Goal: Task Accomplishment & Management: Complete application form

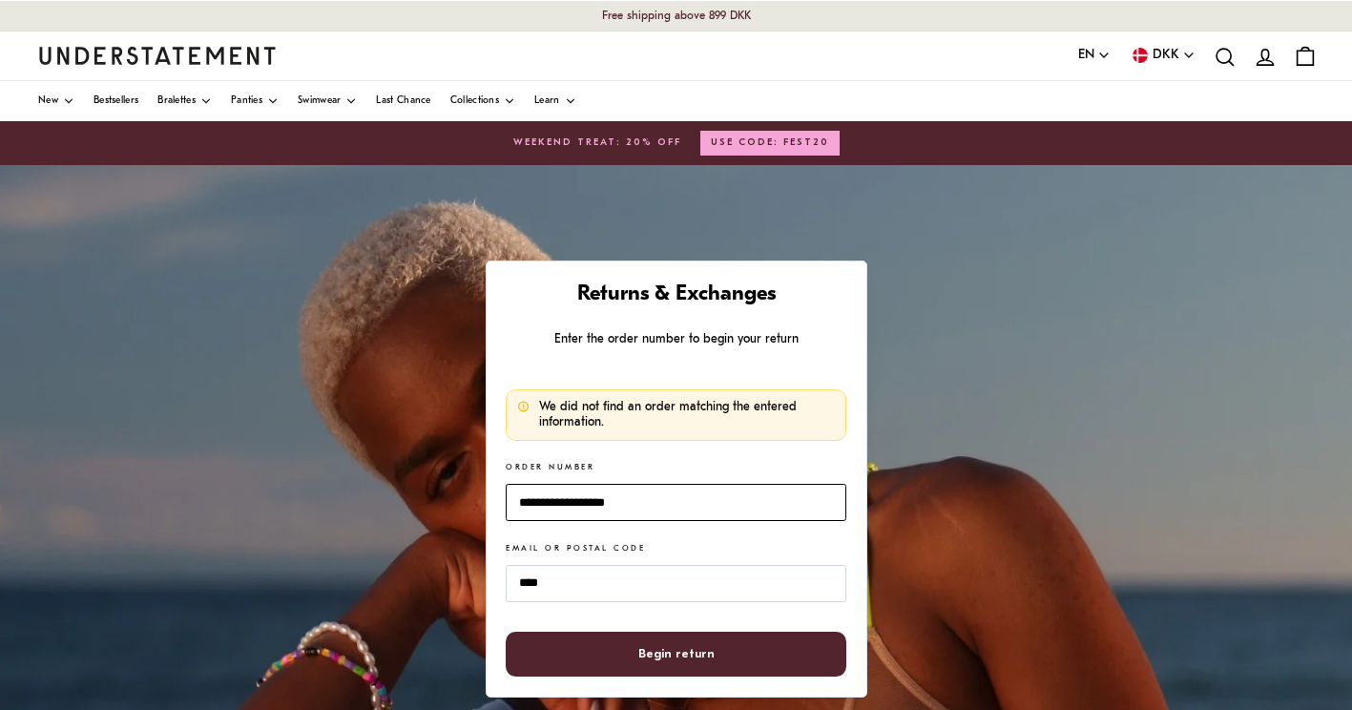
click at [634, 501] on input "**********" at bounding box center [676, 502] width 340 height 37
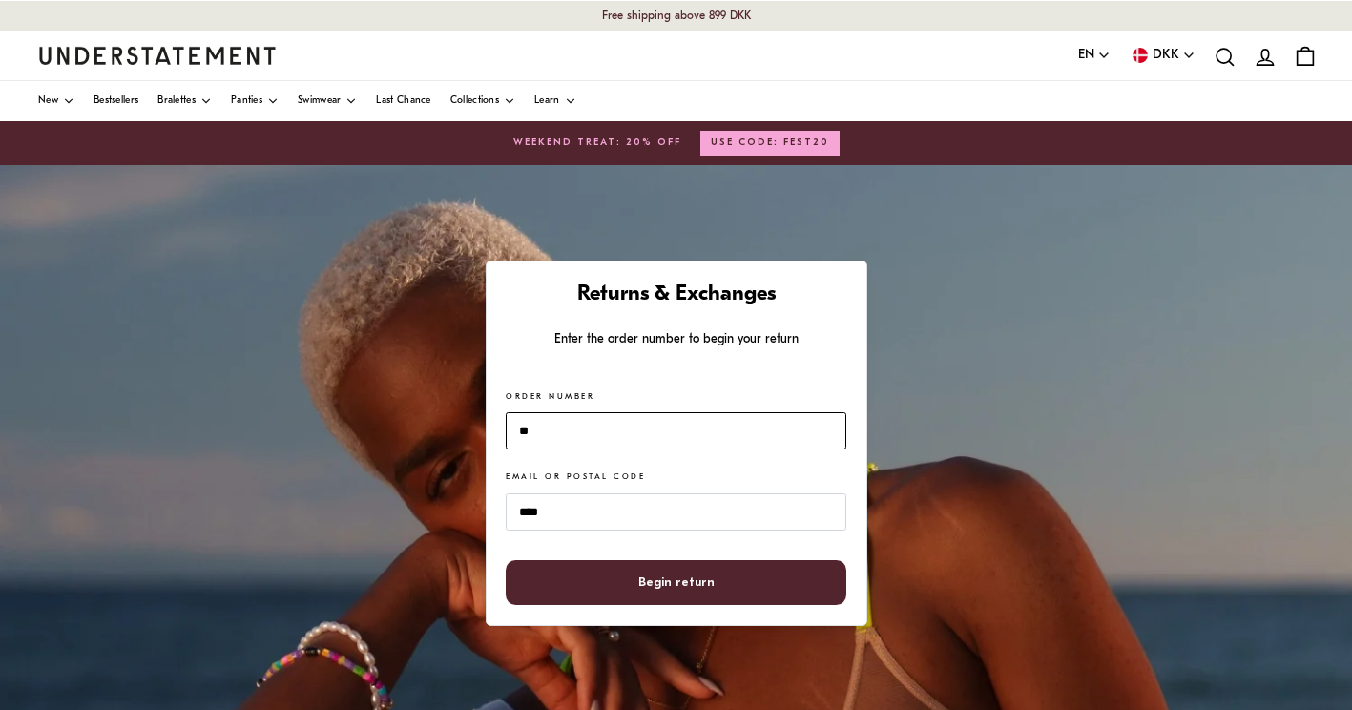
type input "*"
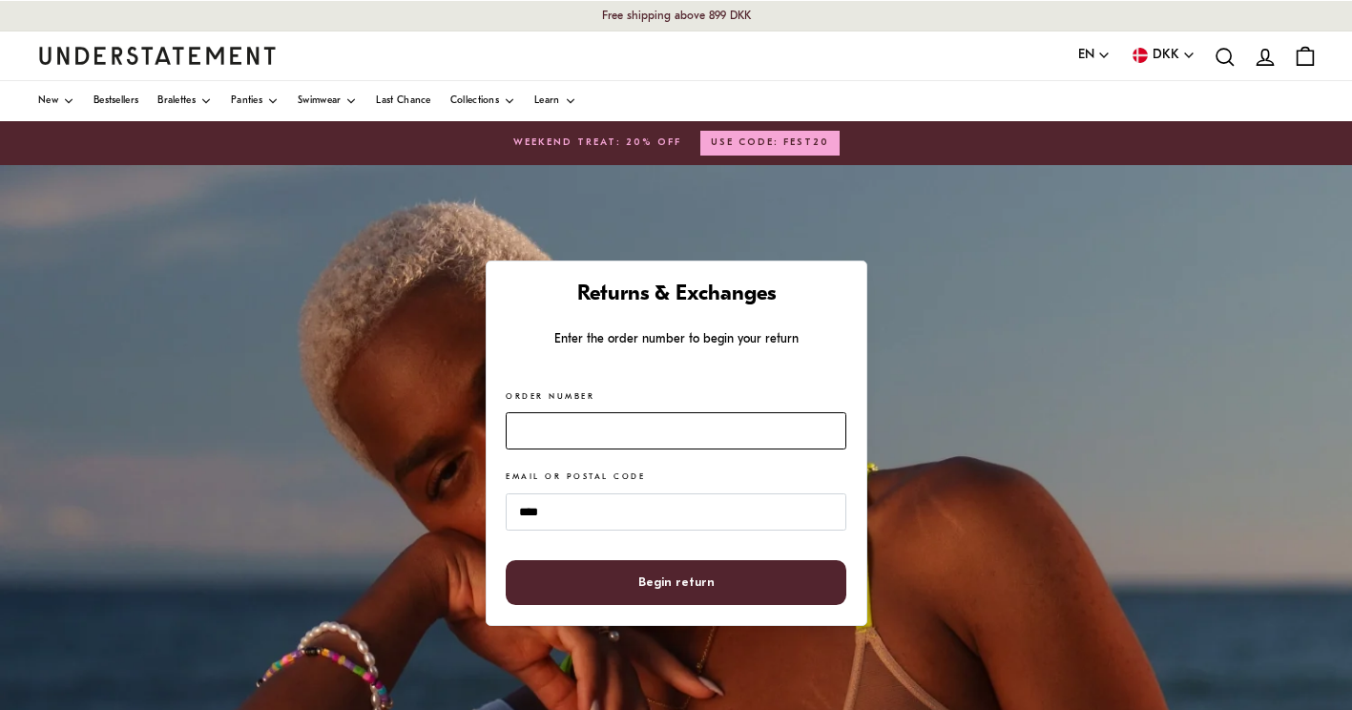
type input "*"
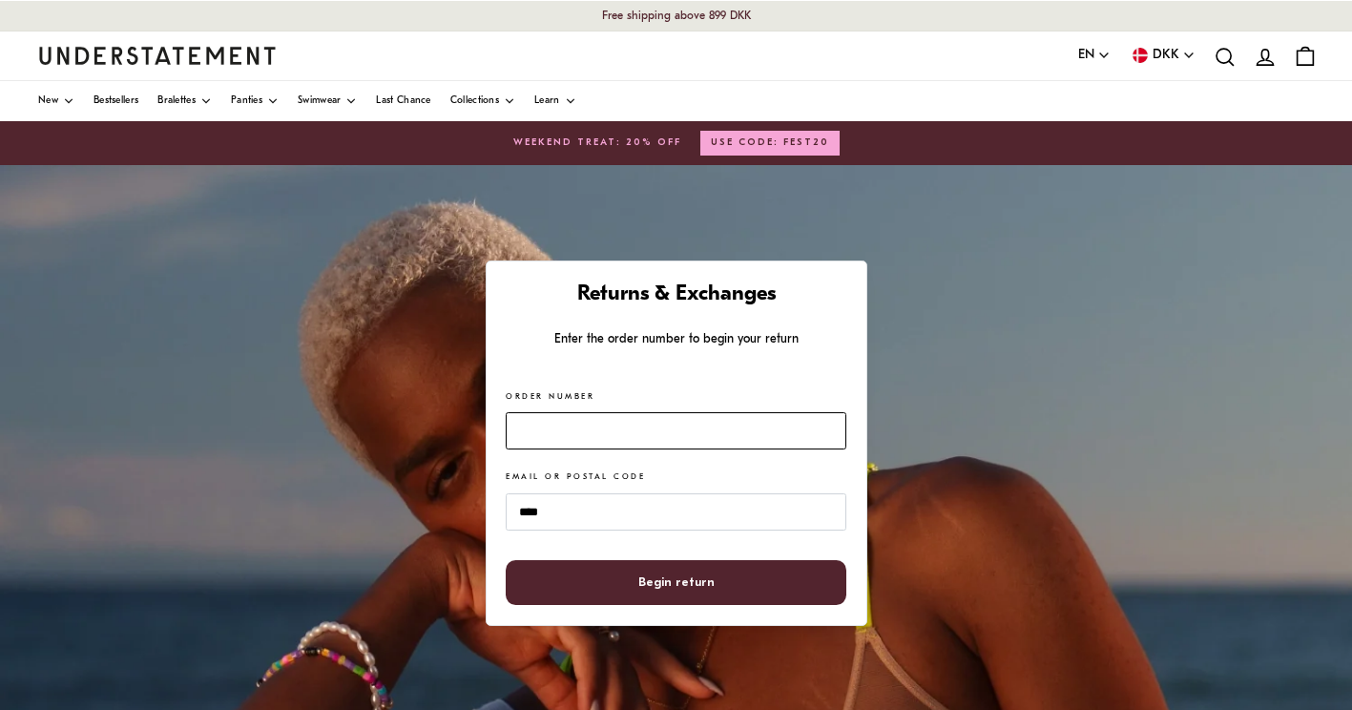
type input "*"
paste input "*******"
type input "*******"
click at [635, 590] on span "Begin return" at bounding box center [676, 582] width 299 height 43
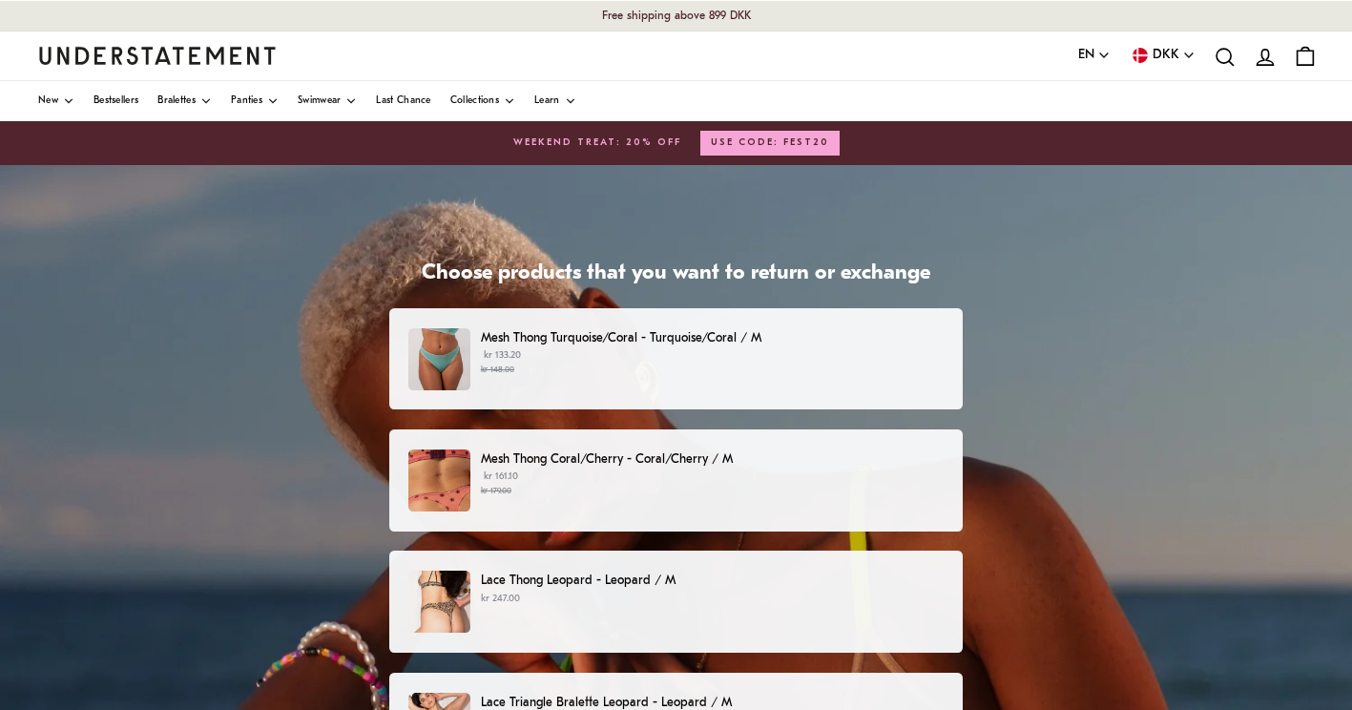
click at [933, 344] on p "Mesh Thong Turquoise/Coral - Turquoise/Coral / M" at bounding box center [712, 338] width 463 height 20
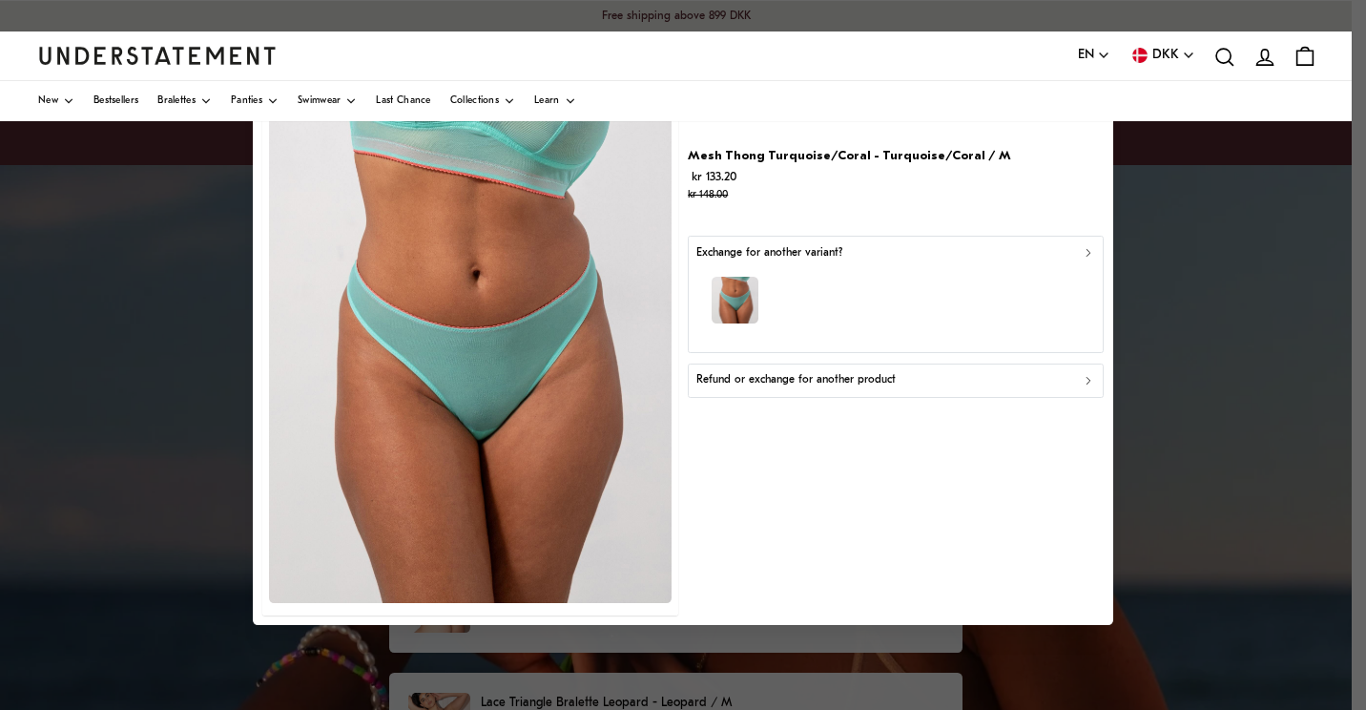
click at [939, 382] on div "Refund or exchange for another product" at bounding box center [896, 380] width 399 height 18
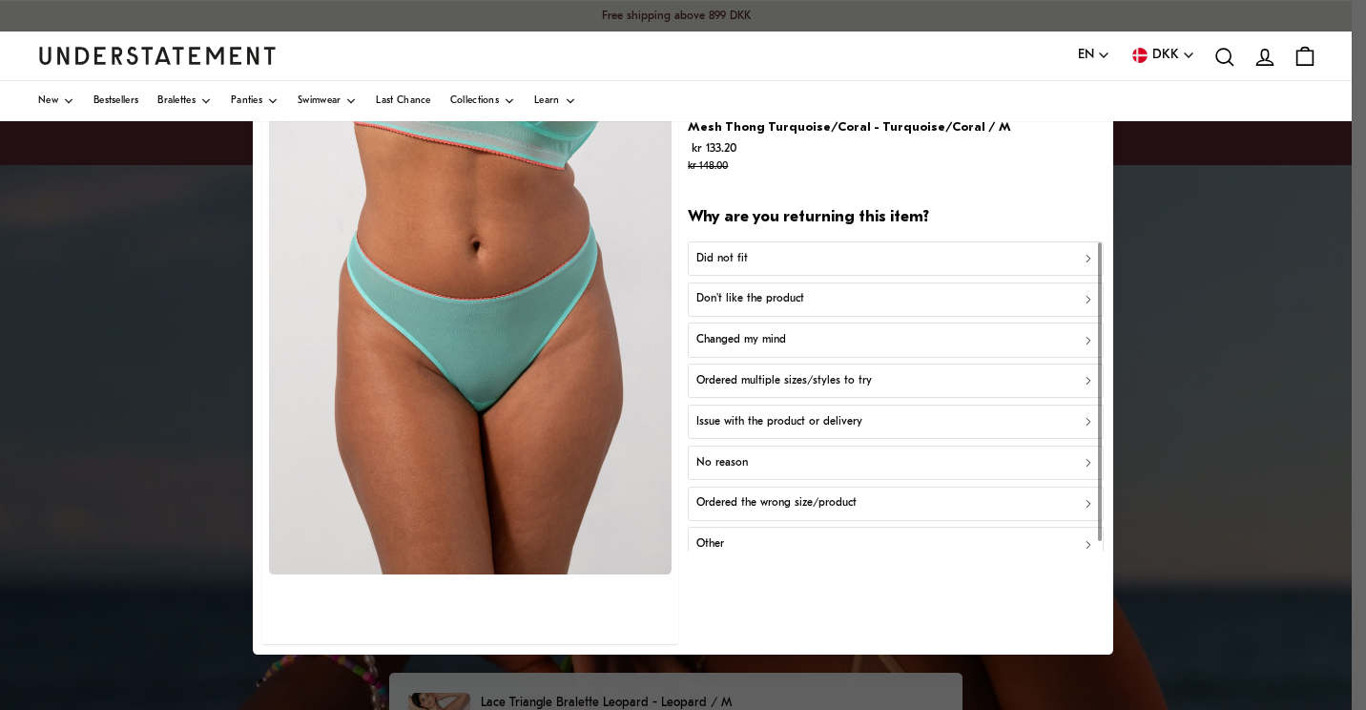
click at [878, 256] on div "Did not fit" at bounding box center [896, 258] width 399 height 18
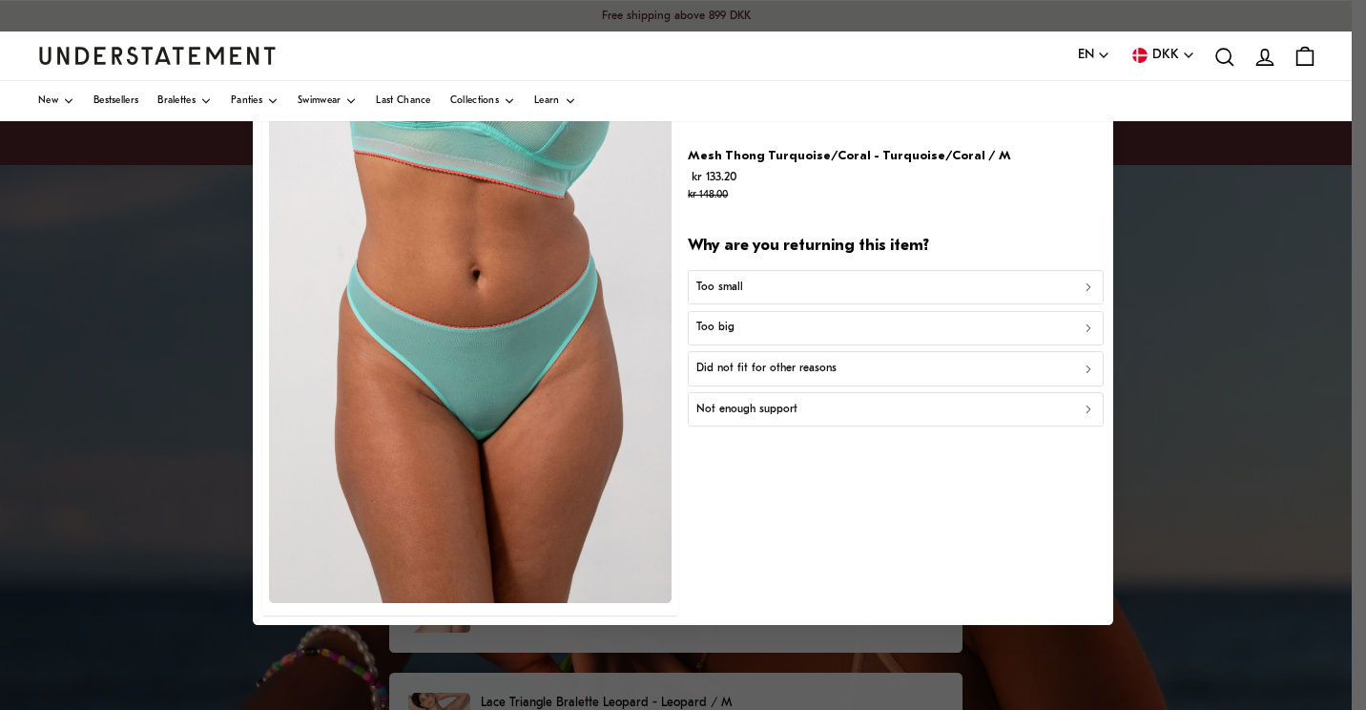
click at [835, 302] on button "Too small" at bounding box center [896, 287] width 416 height 34
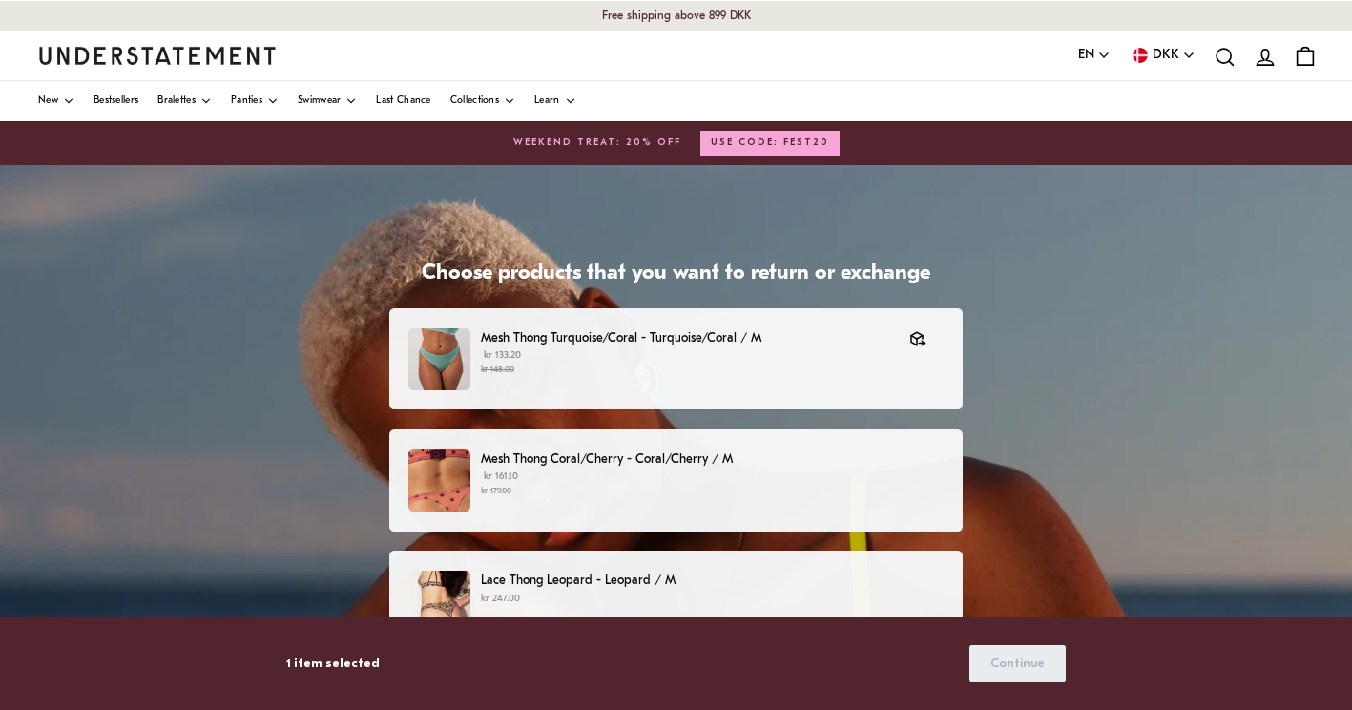
click at [888, 465] on p "Mesh Thong Coral/Cherry - Coral/Cherry / M" at bounding box center [712, 459] width 463 height 20
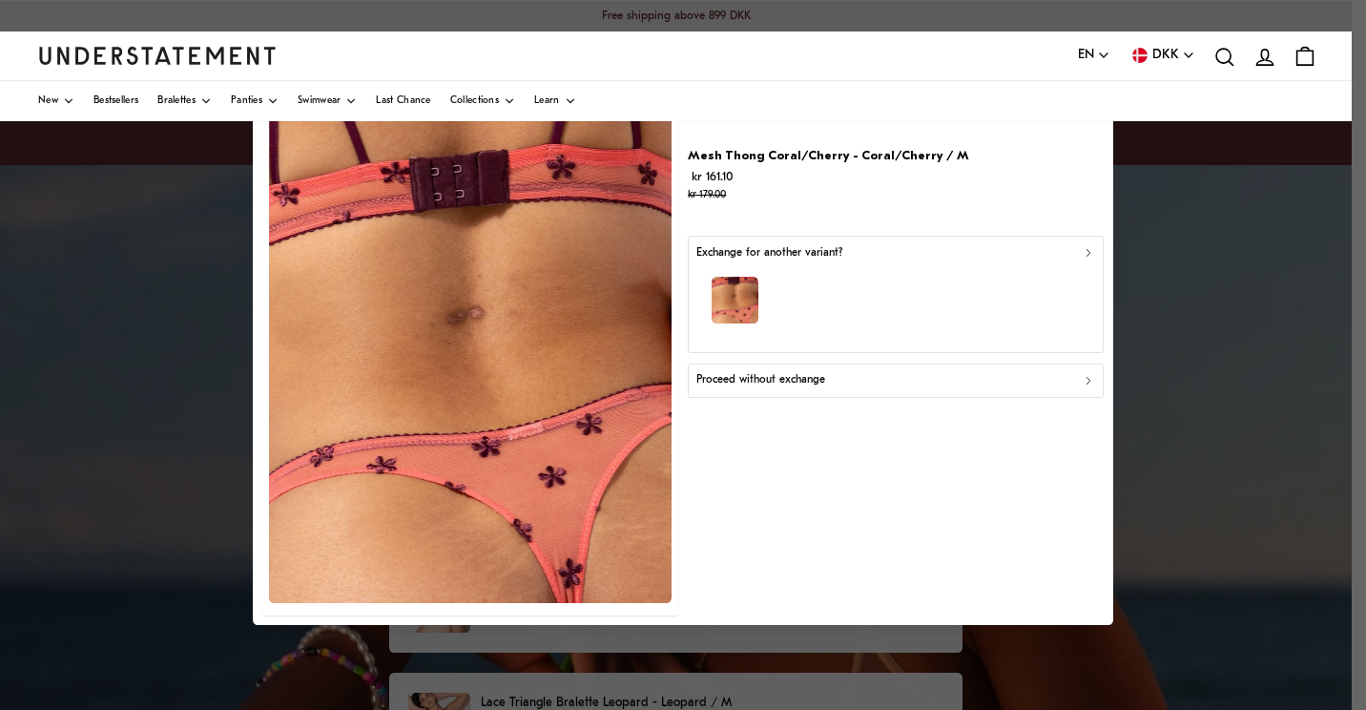
click at [903, 371] on div "Proceed without exchange" at bounding box center [896, 380] width 399 height 18
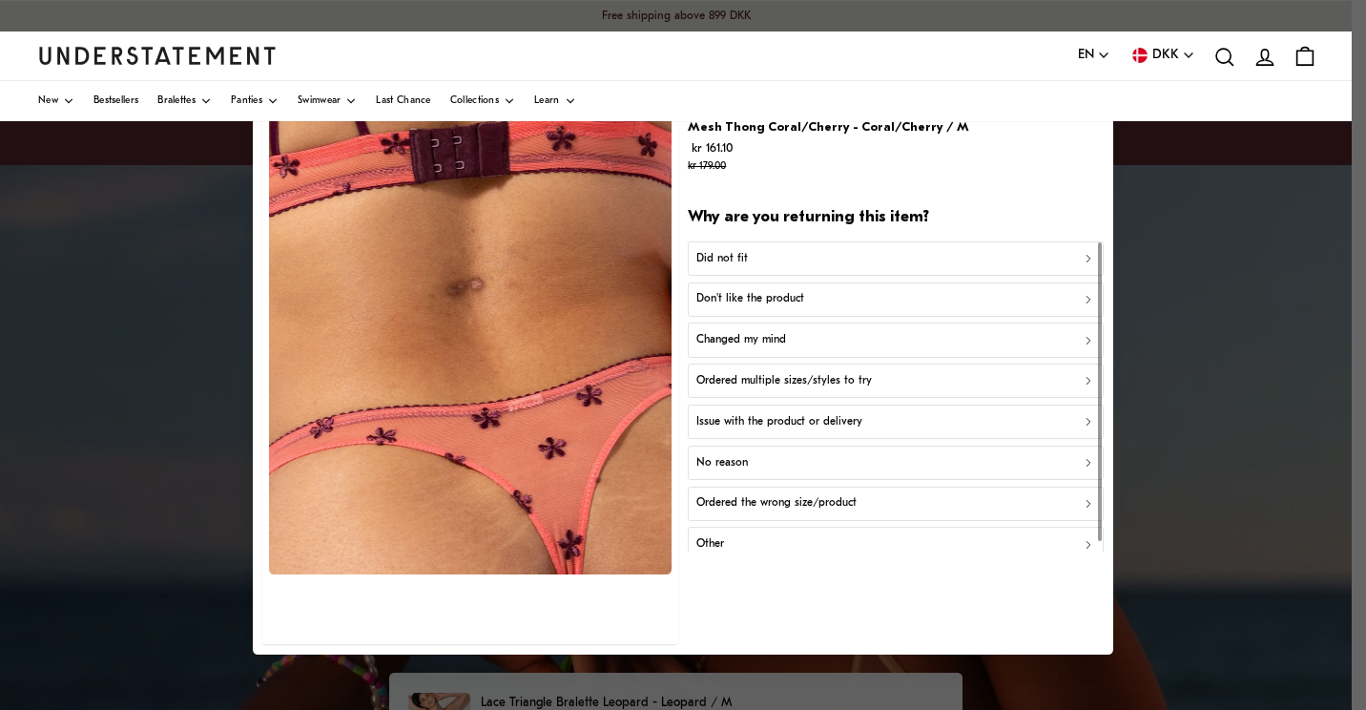
click at [848, 259] on div "Did not fit" at bounding box center [896, 258] width 399 height 18
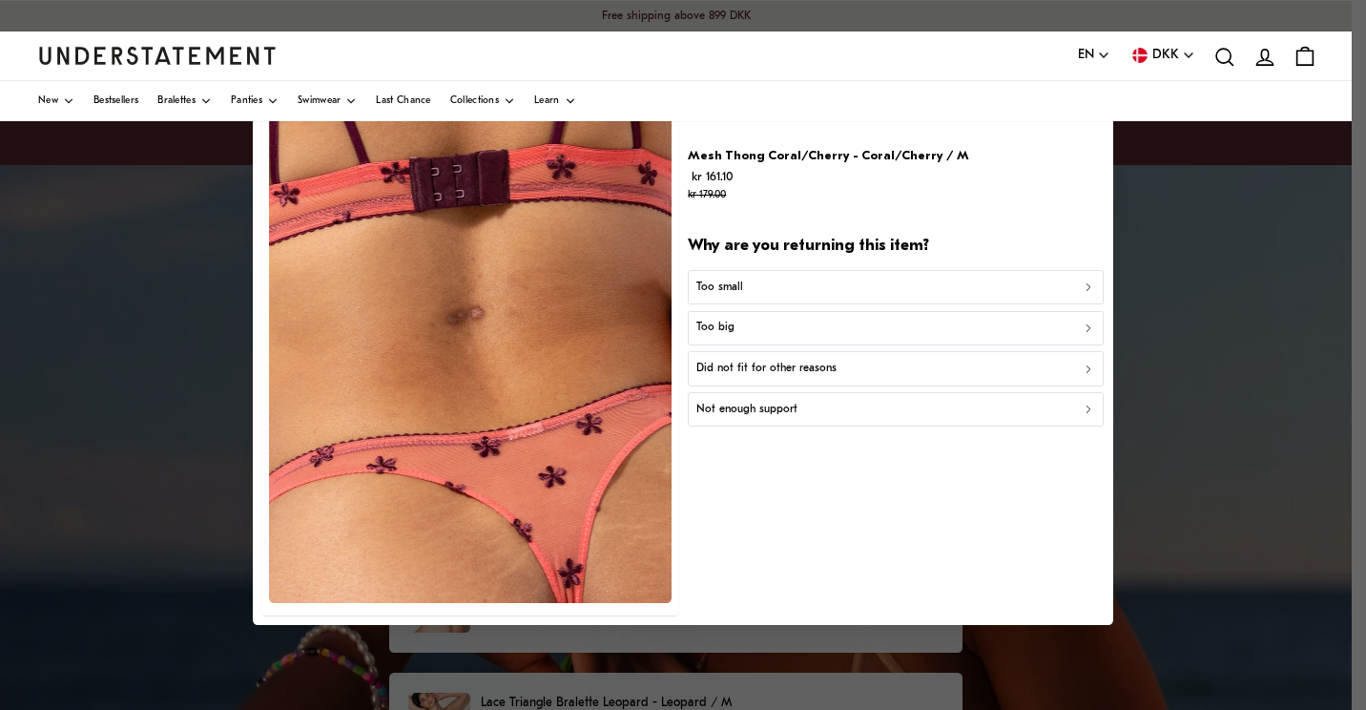
click at [839, 284] on div "Too small" at bounding box center [896, 288] width 399 height 18
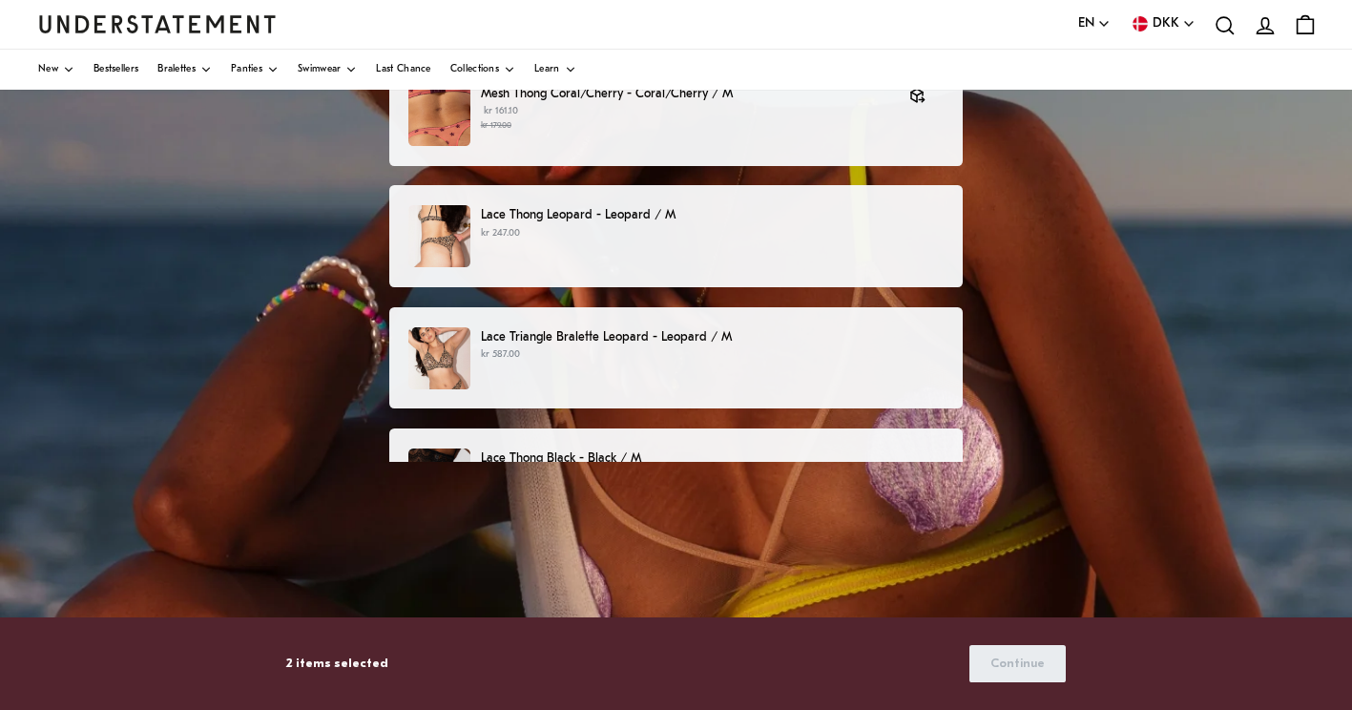
scroll to position [366, 0]
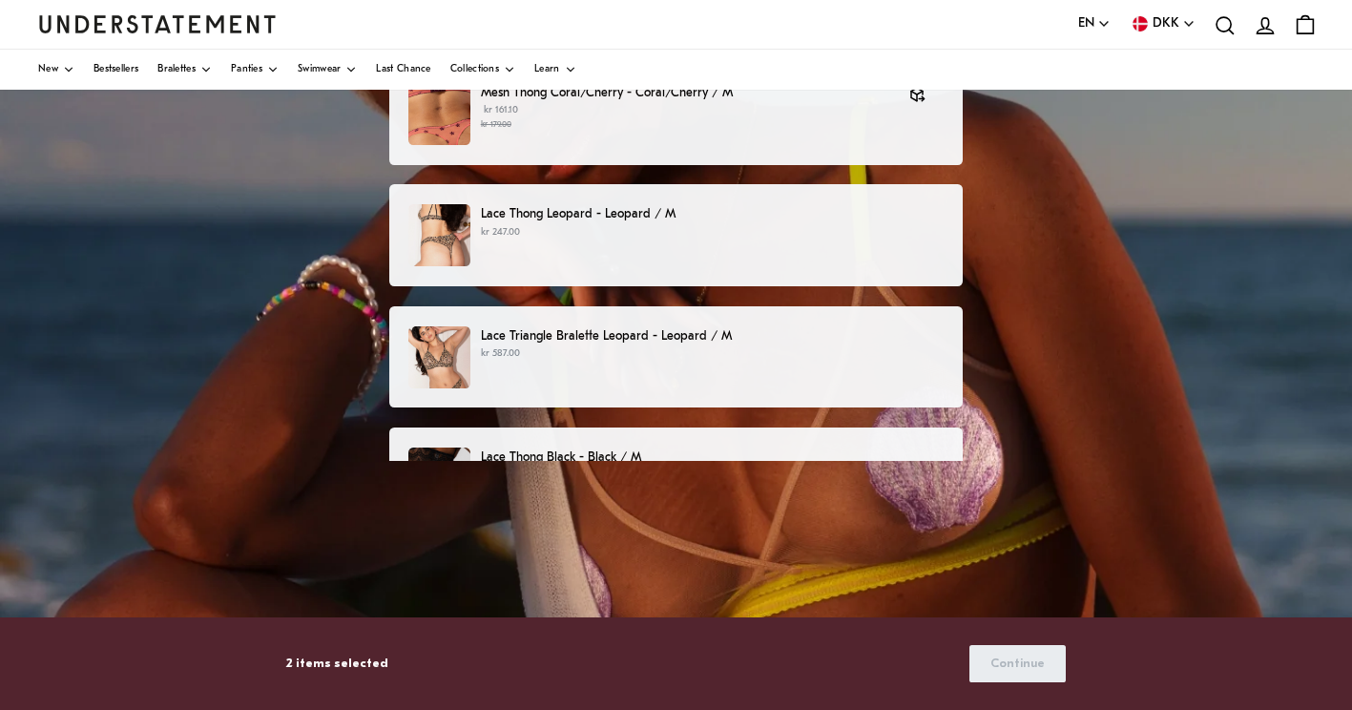
click at [842, 247] on div "Lace Thong Leopard - Leopard / M kr 247.00" at bounding box center [675, 235] width 534 height 62
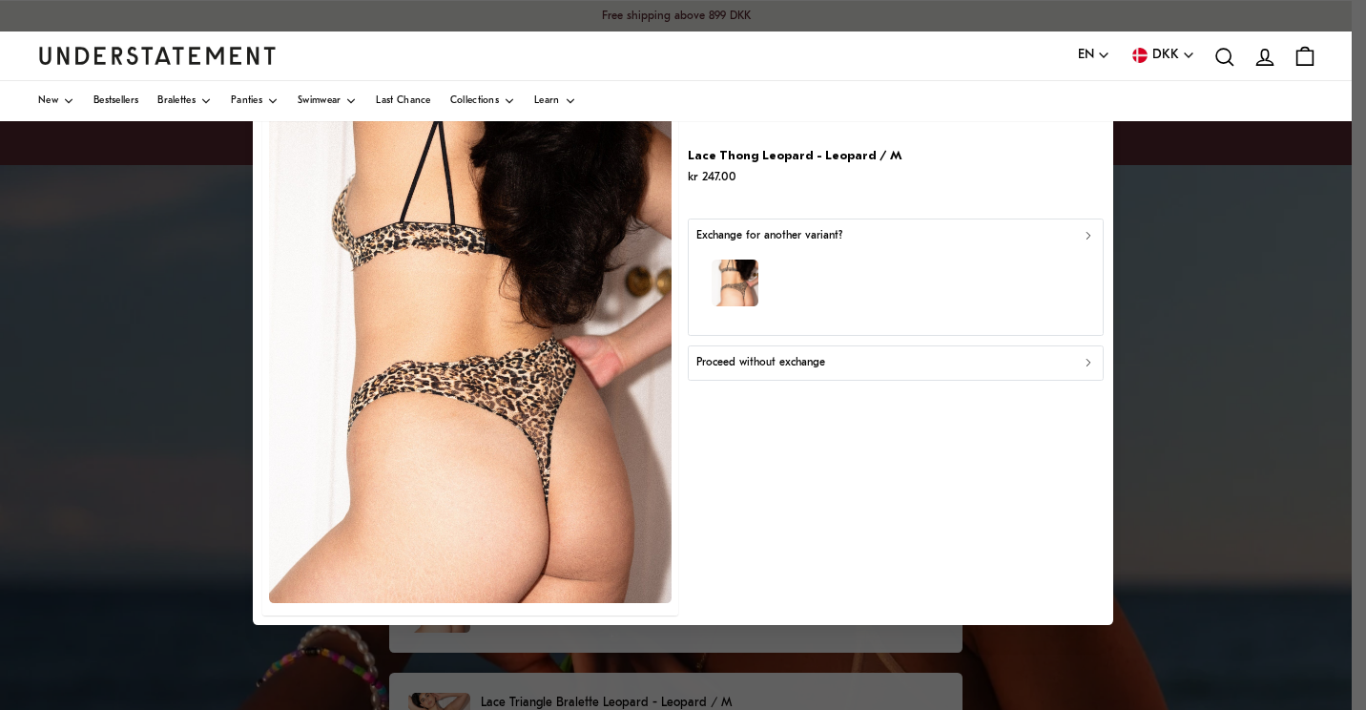
click at [872, 348] on button "Proceed without exchange" at bounding box center [896, 362] width 416 height 34
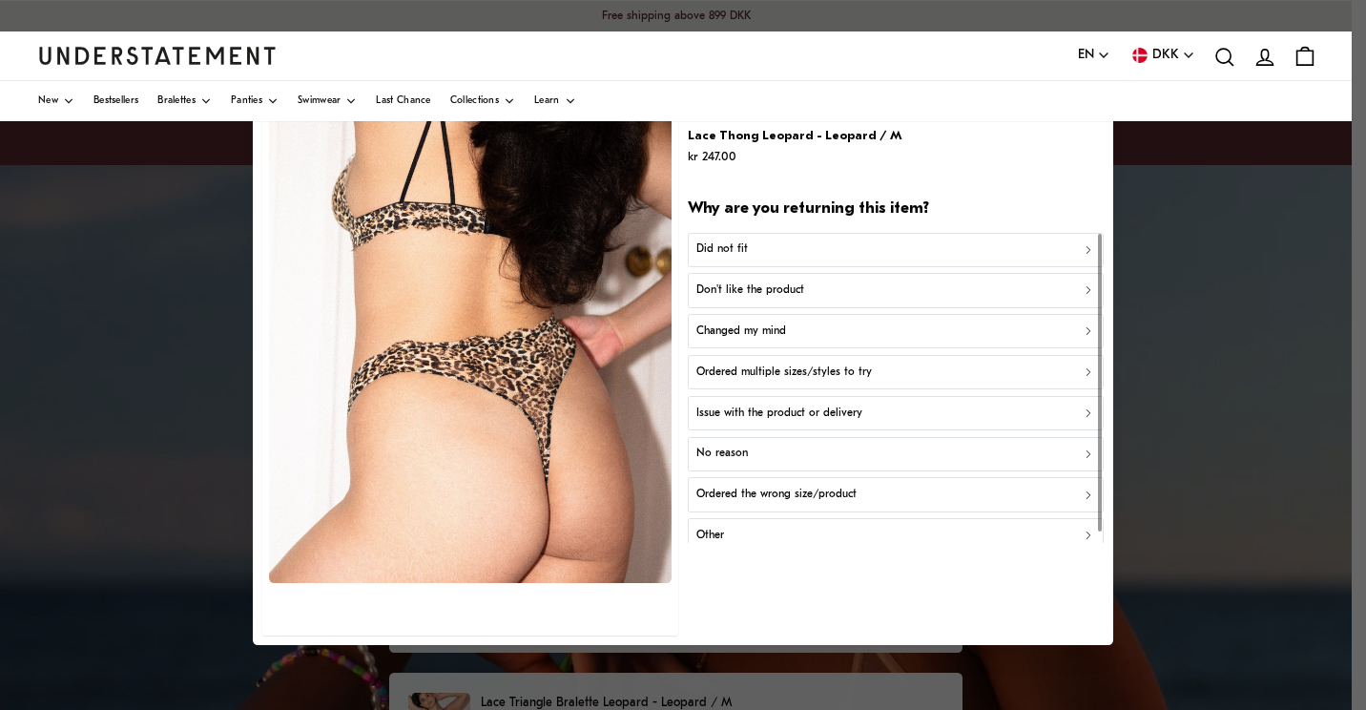
click at [836, 251] on div "Did not fit" at bounding box center [896, 249] width 399 height 18
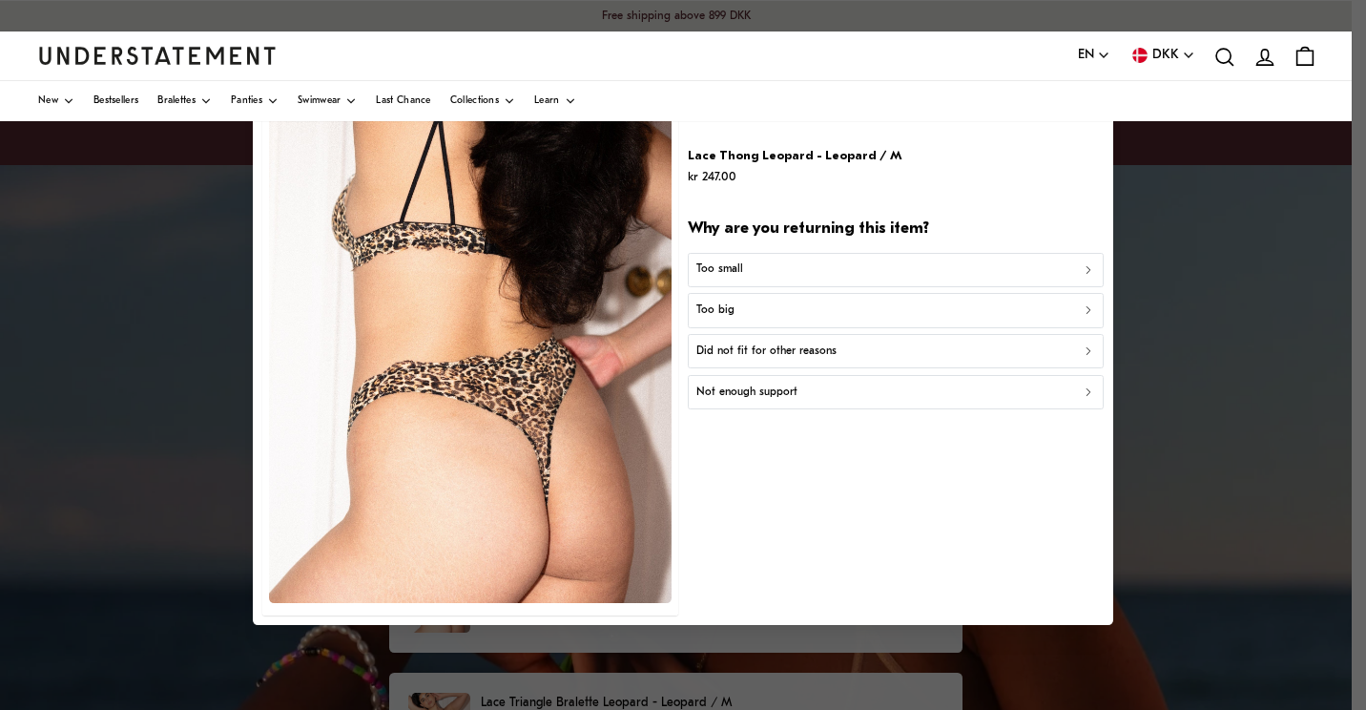
click at [829, 265] on div "Too small" at bounding box center [896, 269] width 399 height 18
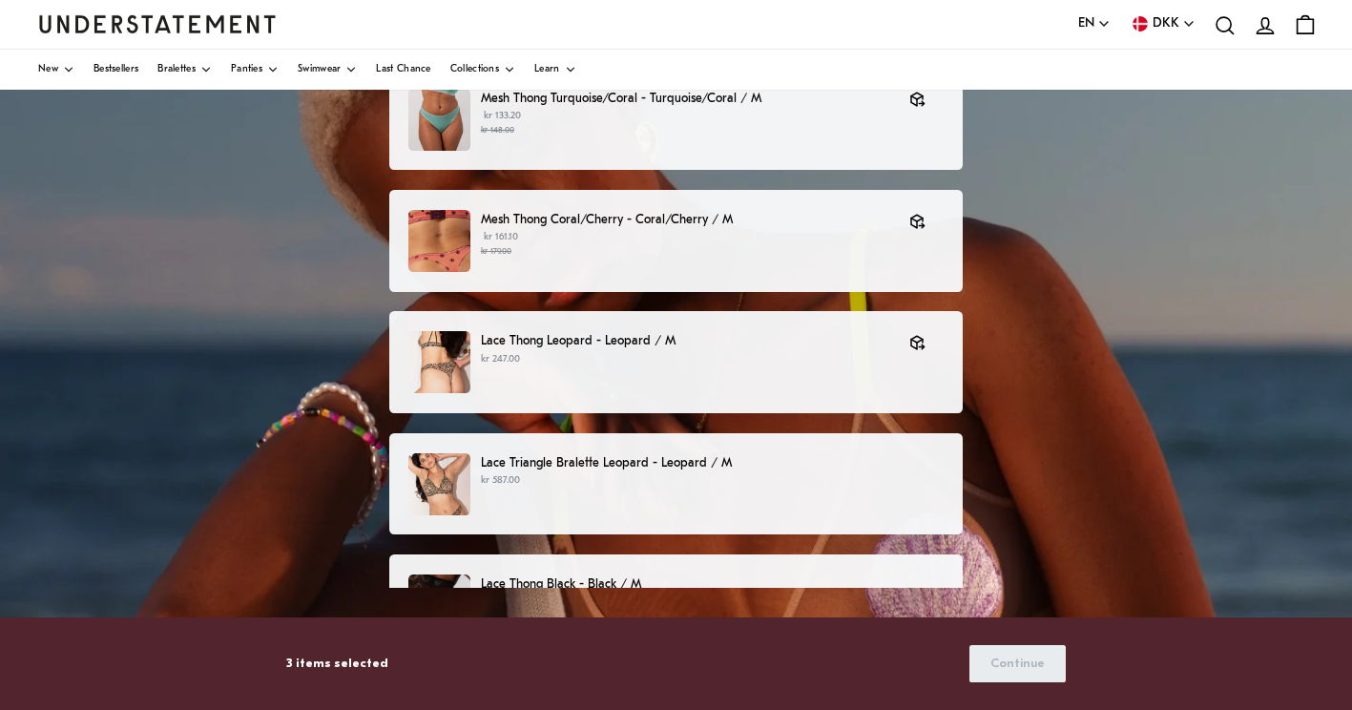
scroll to position [409, 0]
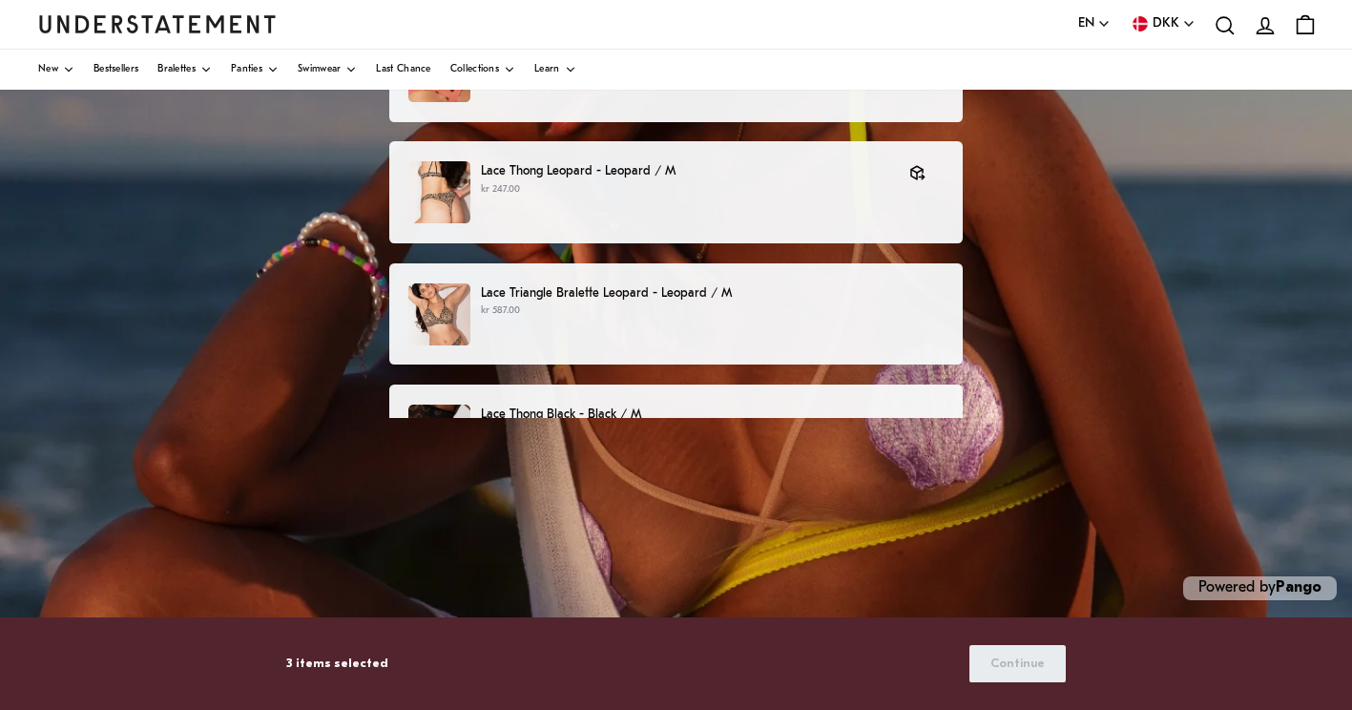
click at [923, 345] on div "Lace Triangle Bralette Leopard - Leopard / M kr 587.00" at bounding box center [676, 314] width 574 height 102
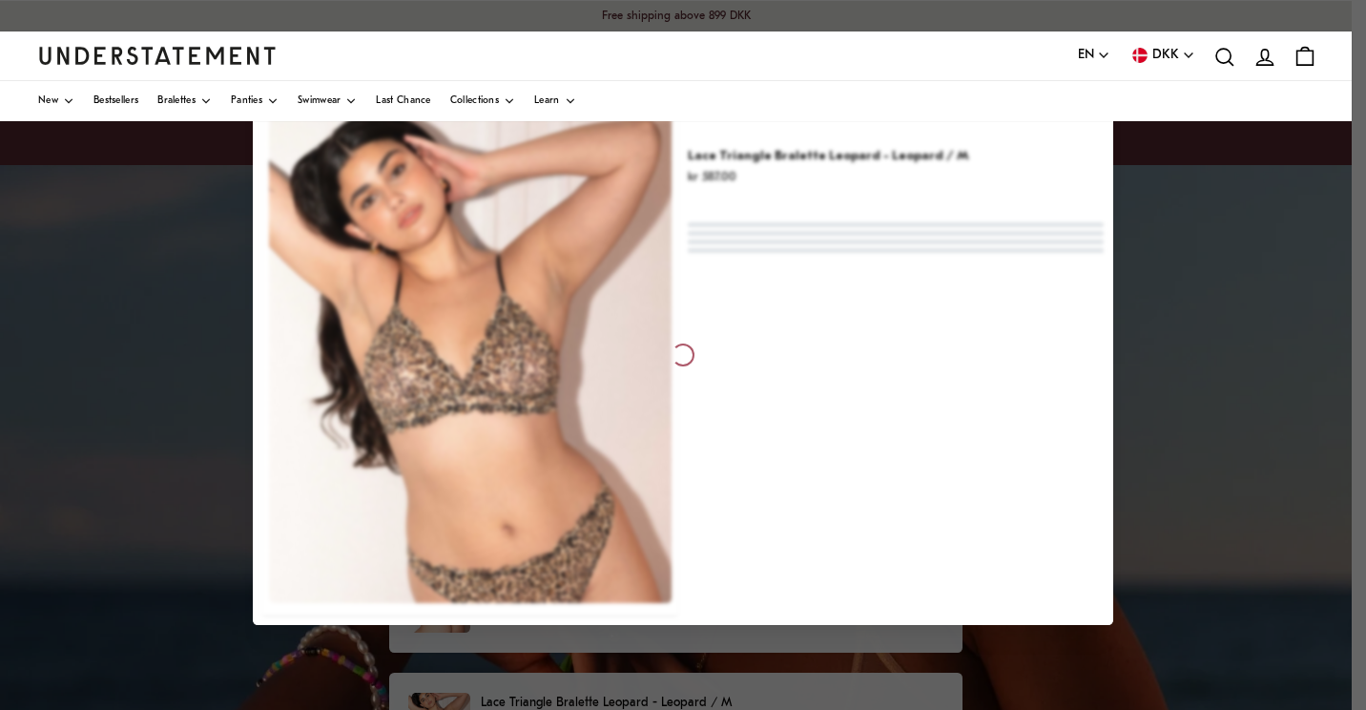
click at [1191, 268] on div at bounding box center [683, 355] width 1366 height 710
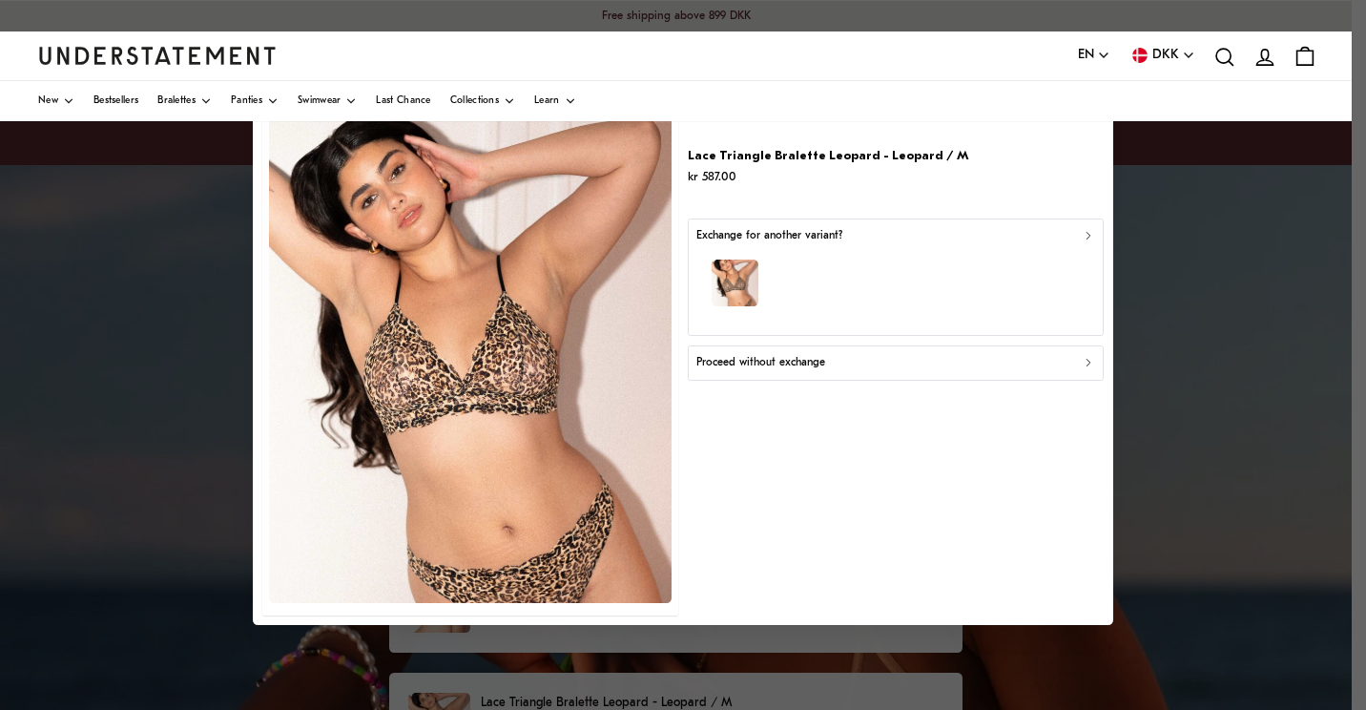
click at [1307, 318] on div at bounding box center [683, 355] width 1366 height 710
drag, startPoint x: 1365, startPoint y: 386, endPoint x: 1365, endPoint y: 173, distance: 213.7
click at [1351, 173] on html "This website uses cookies to ensure you get the best experience. Learn more Pre…" at bounding box center [683, 559] width 1366 height 1119
drag, startPoint x: 1365, startPoint y: 173, endPoint x: 1258, endPoint y: 323, distance: 185.3
click at [1258, 323] on div at bounding box center [683, 355] width 1366 height 710
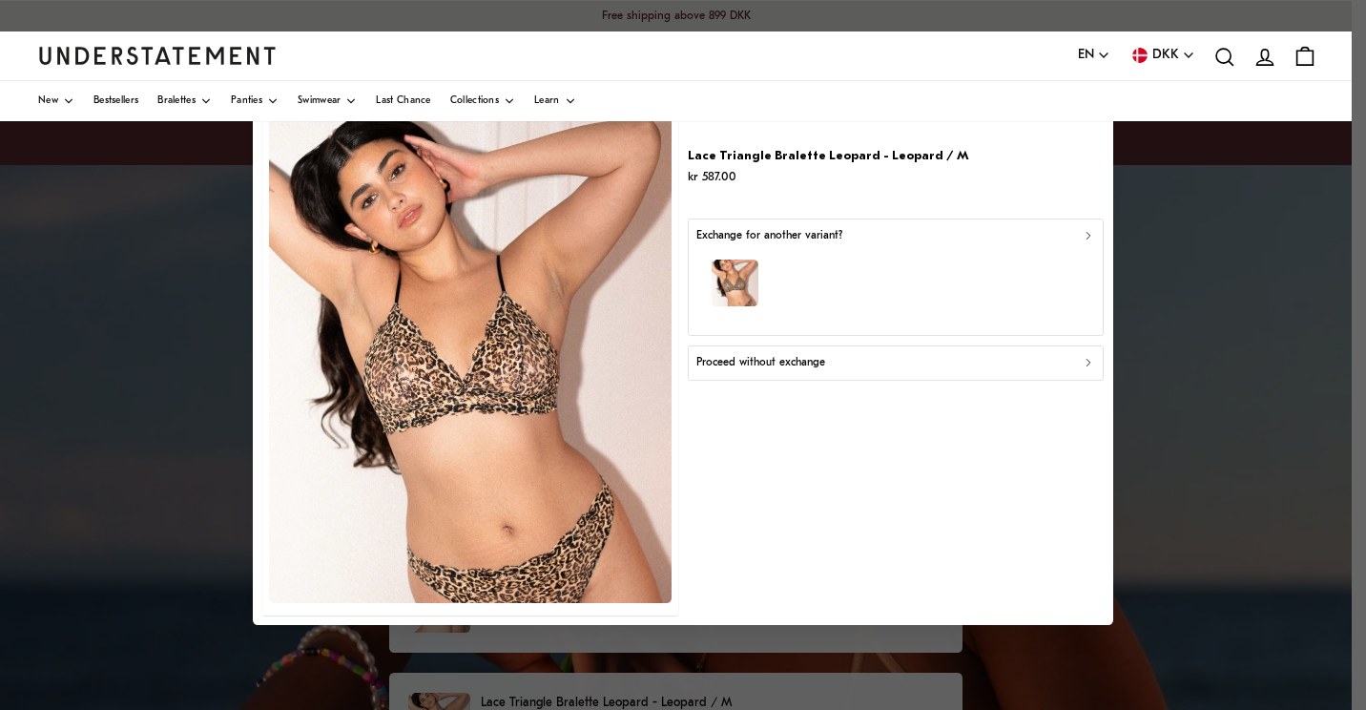
click at [1024, 188] on div "Lace Triangle Bralette Leopard - Leopard / M kr 587.00 Exchange for another var…" at bounding box center [896, 354] width 416 height 520
click at [1259, 495] on div at bounding box center [683, 355] width 1366 height 710
click at [731, 688] on div at bounding box center [683, 355] width 1366 height 710
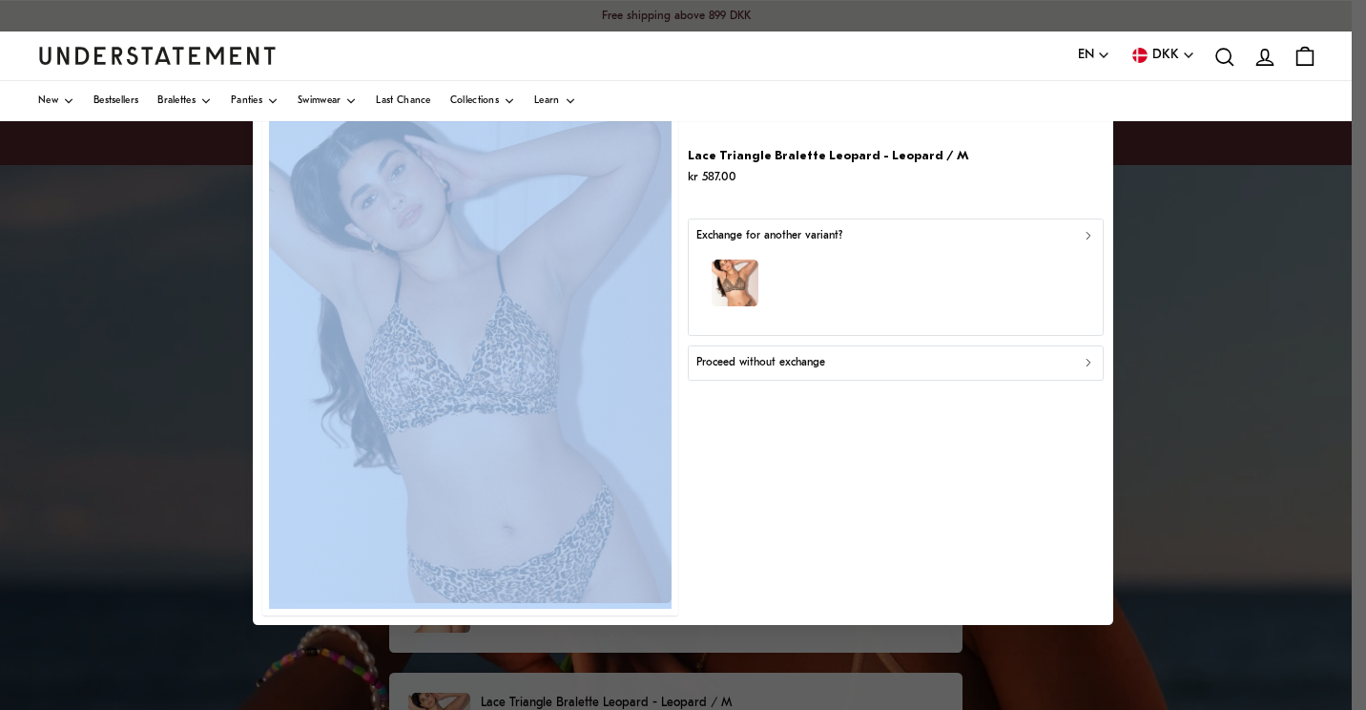
click at [731, 688] on div at bounding box center [683, 355] width 1366 height 710
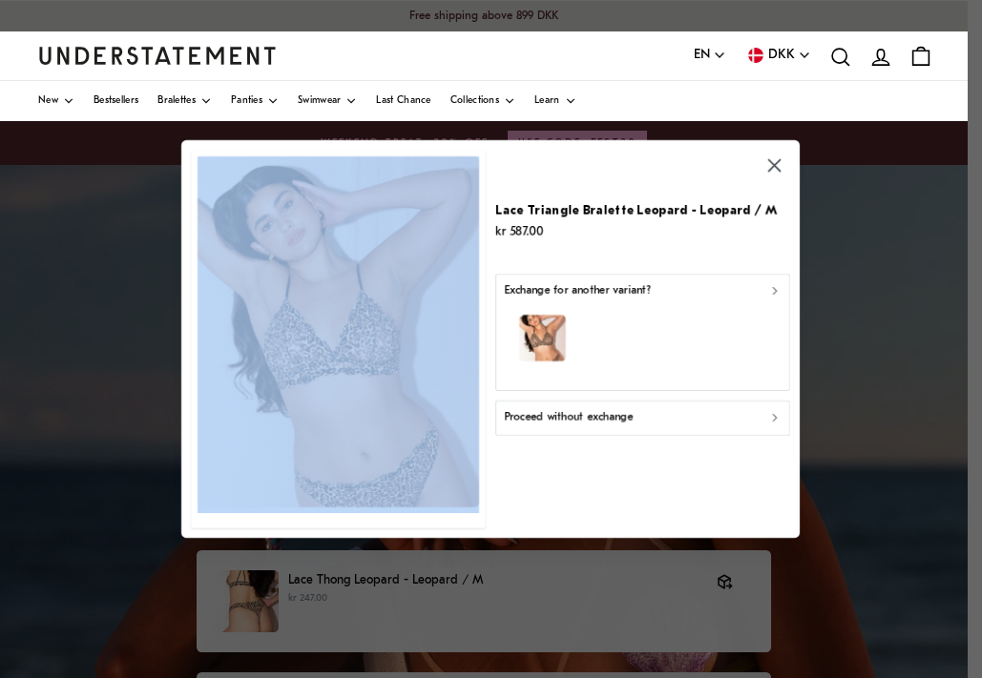
click at [765, 166] on icon "button" at bounding box center [775, 166] width 22 height 22
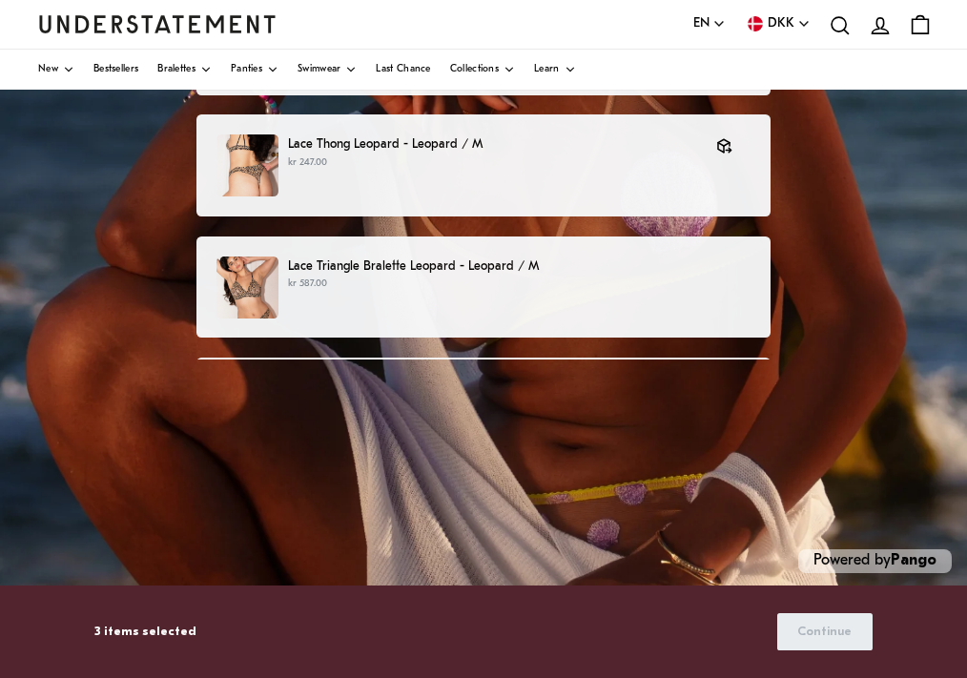
scroll to position [441, 0]
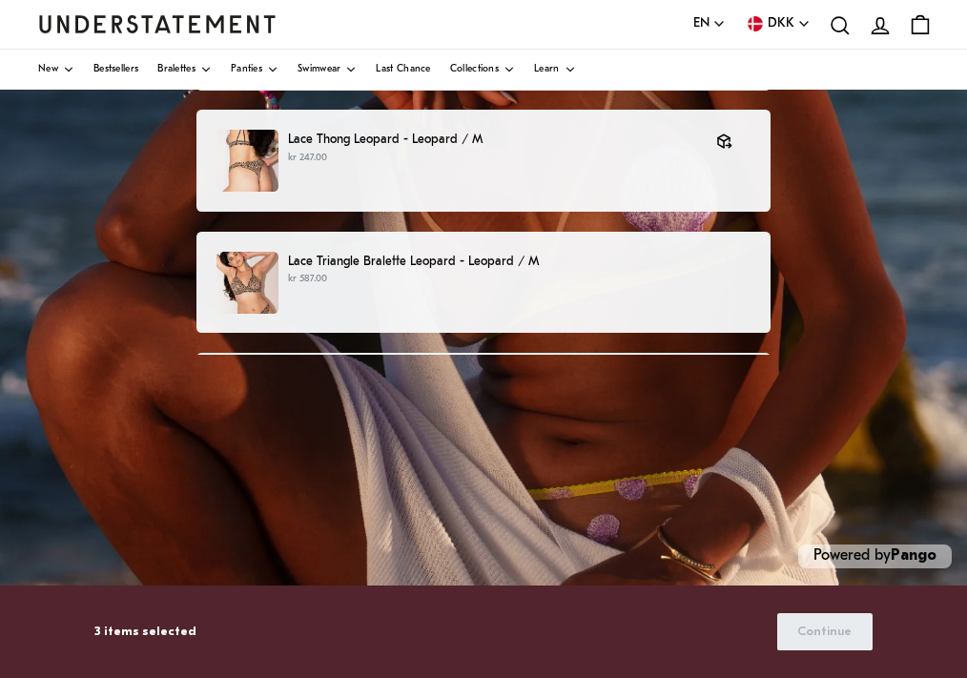
click at [754, 354] on div "Lace Thong Black - Black / M kr 247.00" at bounding box center [484, 404] width 574 height 102
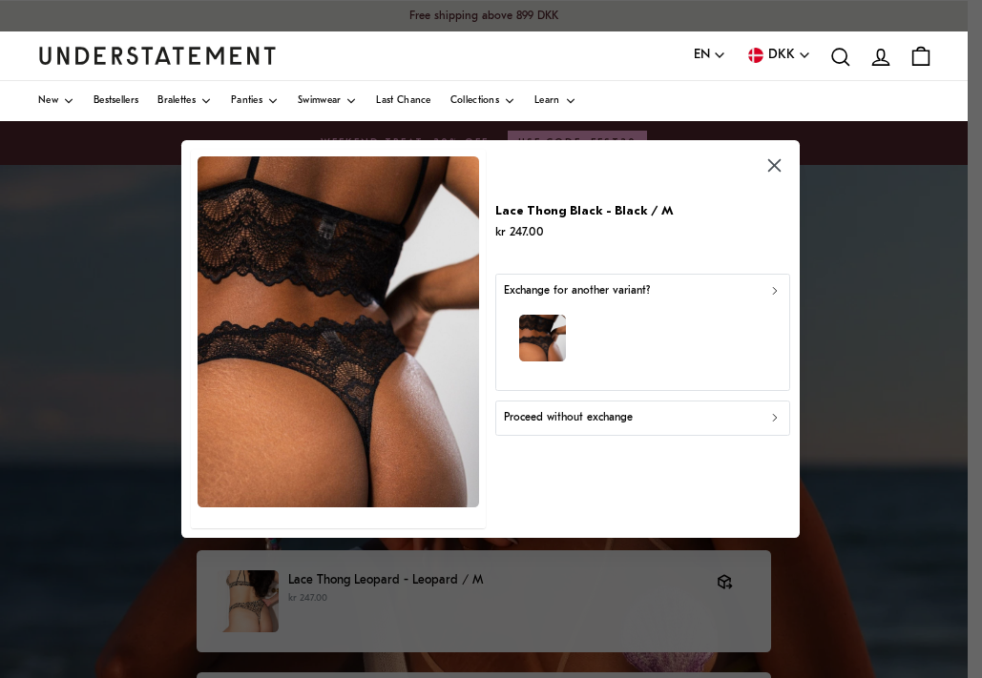
click at [732, 412] on div "Proceed without exchange" at bounding box center [643, 418] width 278 height 18
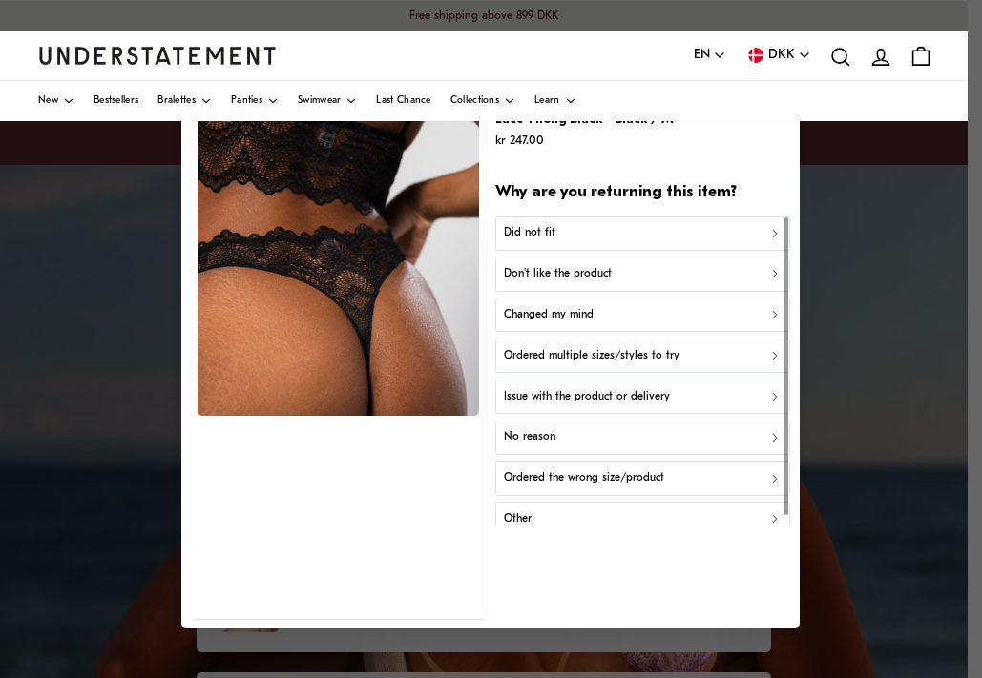
click at [658, 234] on div "Did not fit" at bounding box center [643, 234] width 278 height 18
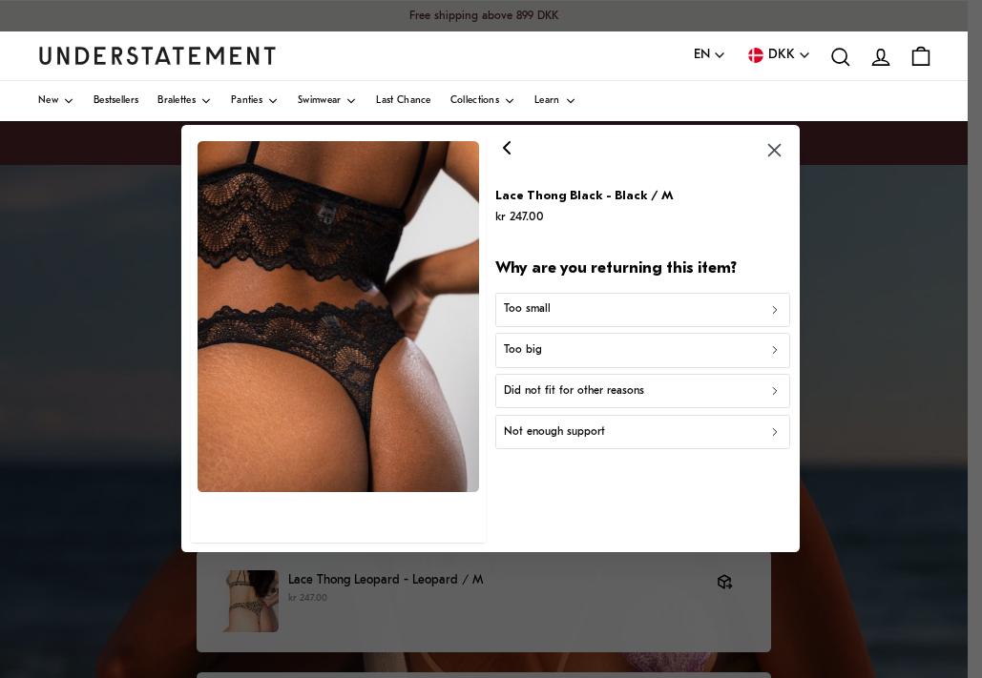
click at [645, 316] on div "Too small" at bounding box center [643, 311] width 278 height 18
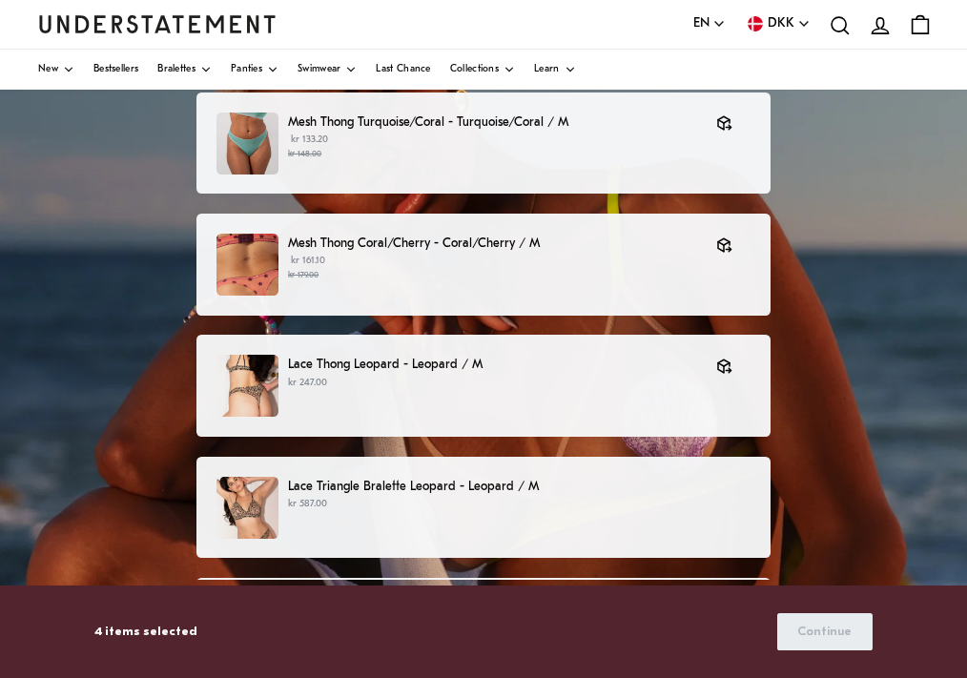
scroll to position [206, 0]
